Goal: Find specific page/section: Find specific page/section

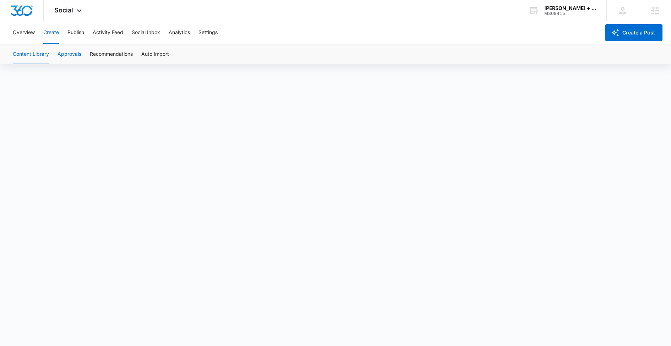
click at [70, 51] on button "Approvals" at bounding box center [70, 54] width 24 height 20
click at [74, 55] on button "Approvals" at bounding box center [70, 54] width 24 height 20
click at [62, 5] on div "Social Apps Reputation Forms CRM Email Social Shop Content Ads Intelligence Fil…" at bounding box center [69, 10] width 50 height 21
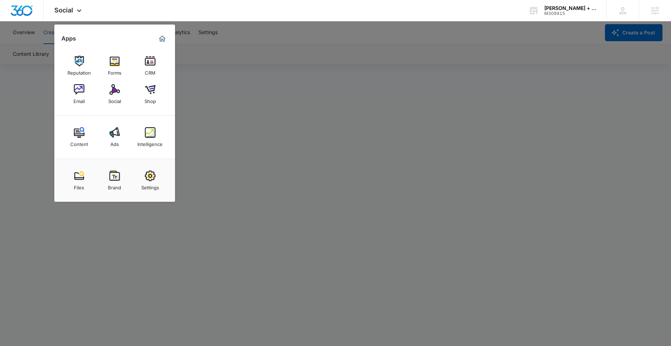
click at [360, 31] on div at bounding box center [335, 173] width 671 height 346
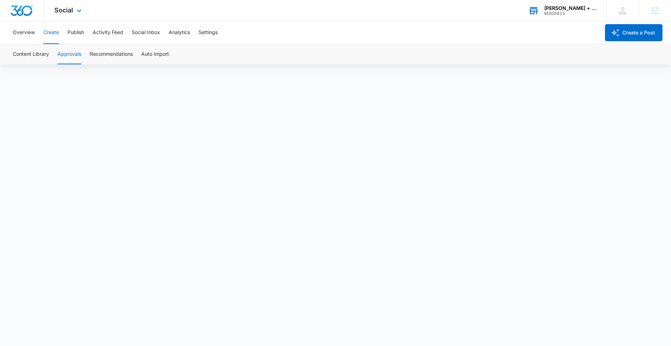
click at [573, 10] on div "[PERSON_NAME] + Company Real Estate Group" at bounding box center [570, 8] width 52 height 6
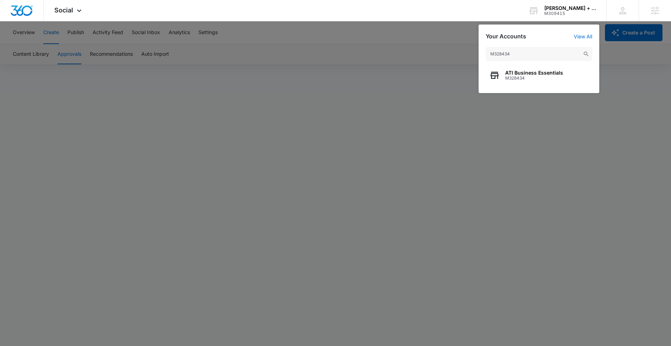
type input "M328434"
click at [526, 73] on span "ATI Business Essentials" at bounding box center [534, 73] width 58 height 6
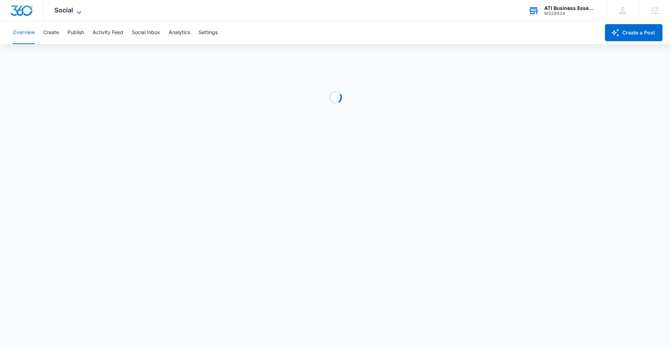
click at [69, 13] on span "Social" at bounding box center [63, 9] width 19 height 7
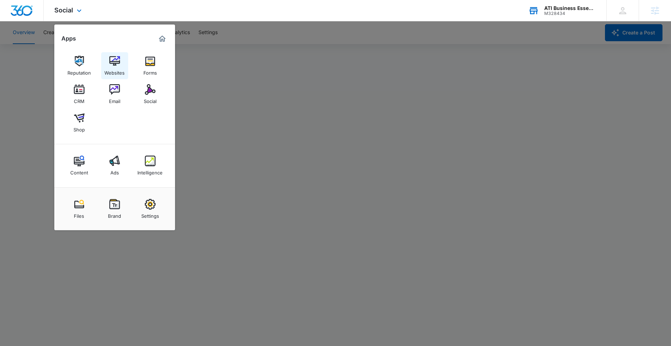
click at [111, 73] on div "Websites" at bounding box center [114, 70] width 20 height 9
